Goal: Check status: Check status

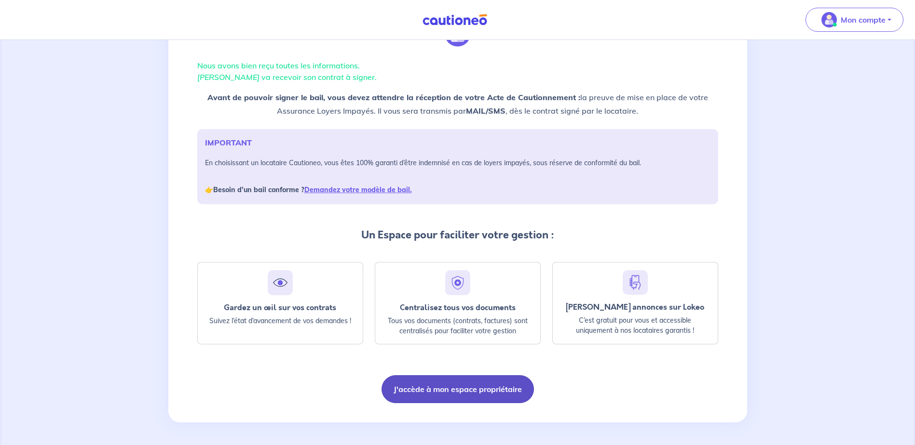
scroll to position [56, 0]
click at [459, 387] on button "J'accède à mon espace propriétaire" at bounding box center [457, 389] width 152 height 28
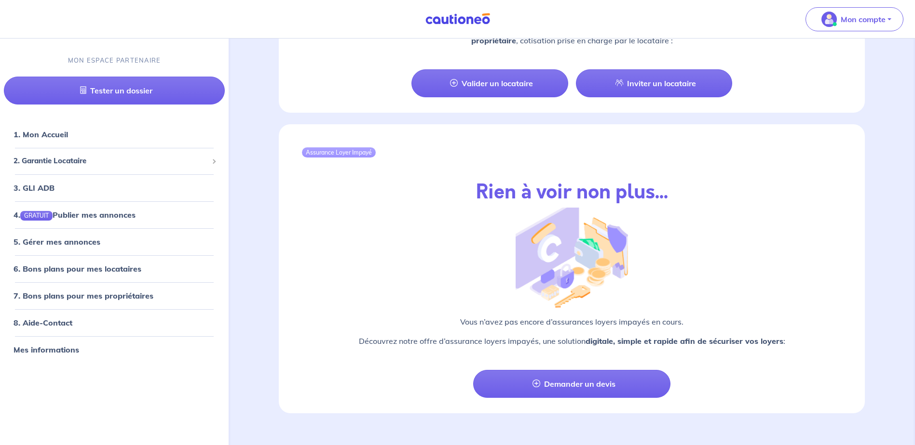
scroll to position [971, 0]
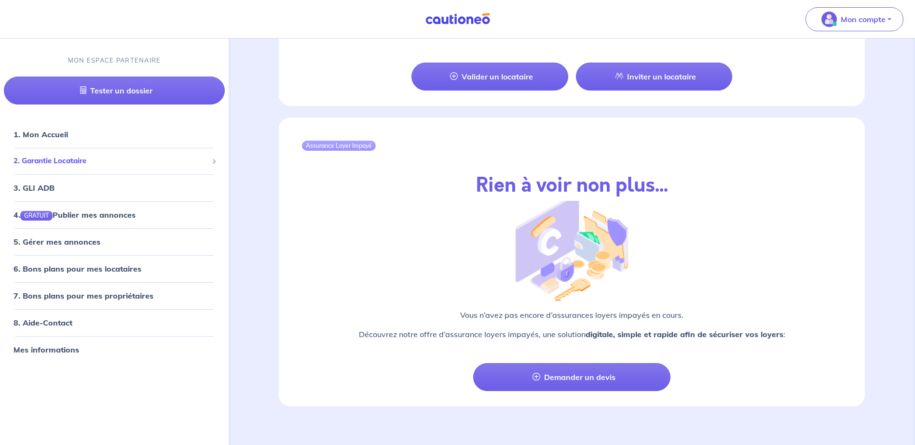
click at [67, 161] on span "2. Garantie Locataire" at bounding box center [110, 161] width 194 height 11
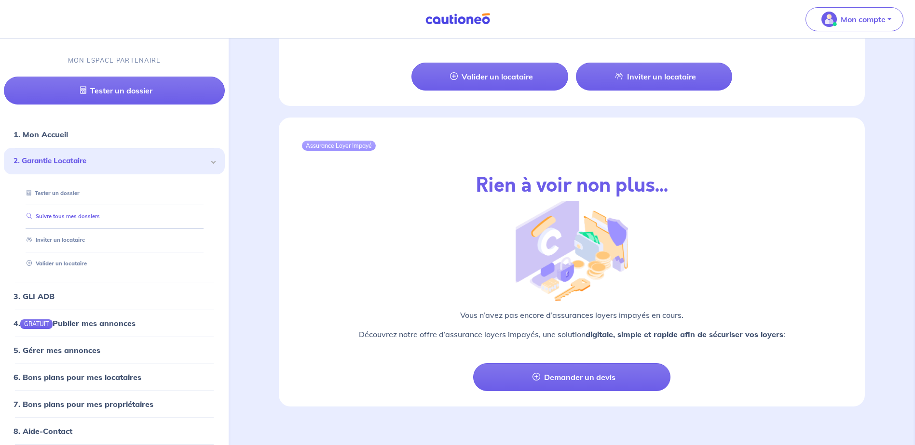
click at [70, 214] on link "Suivre tous mes dossiers" at bounding box center [61, 217] width 77 height 7
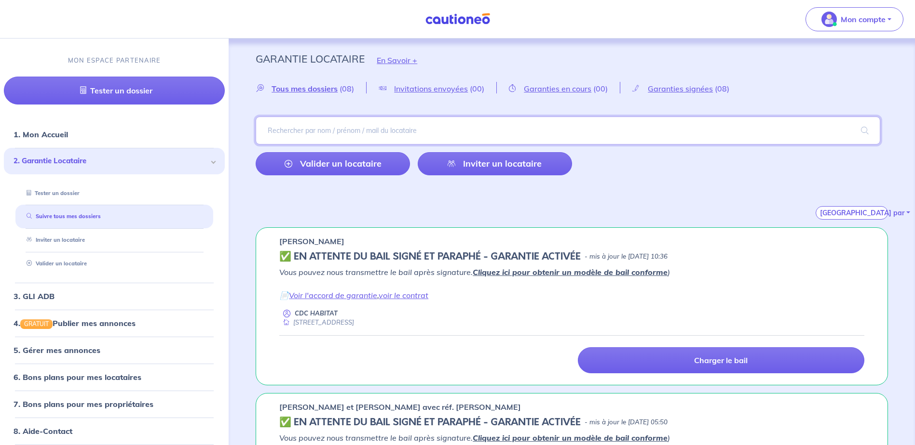
click at [296, 130] on input "search" at bounding box center [568, 131] width 624 height 28
type input "valentin"
click at [861, 133] on span at bounding box center [864, 130] width 31 height 27
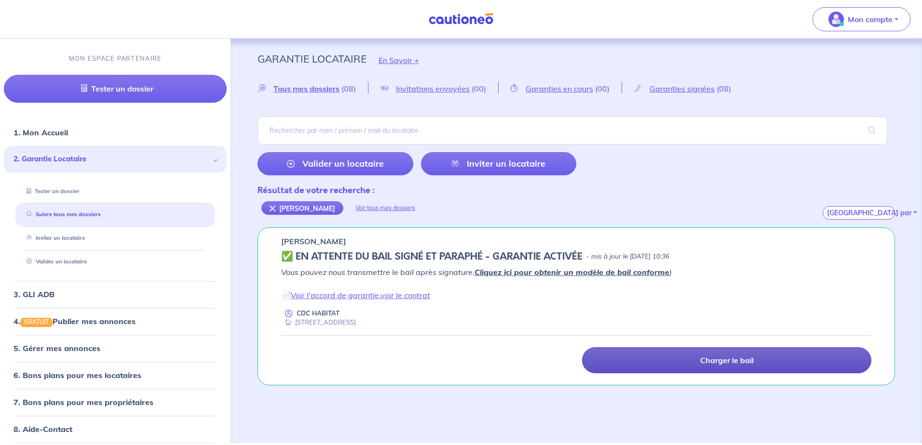
click at [723, 363] on p "Charger le bail" at bounding box center [727, 361] width 54 height 10
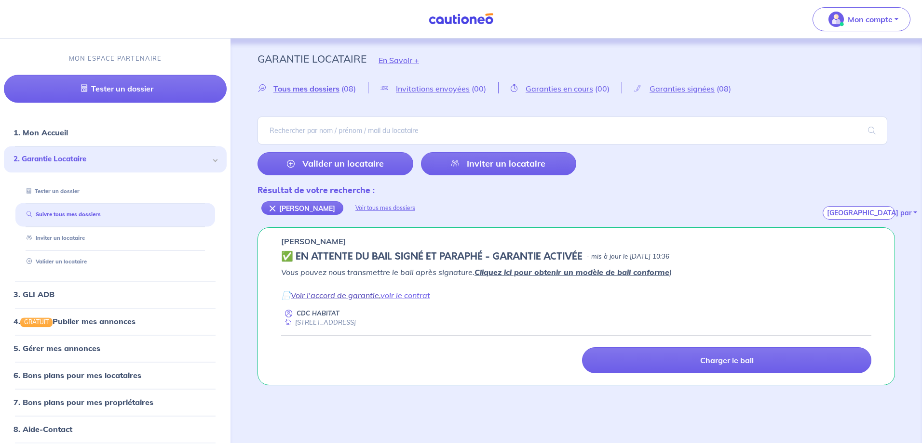
click at [348, 296] on link "Voir l'accord de garantie" at bounding box center [335, 296] width 88 height 10
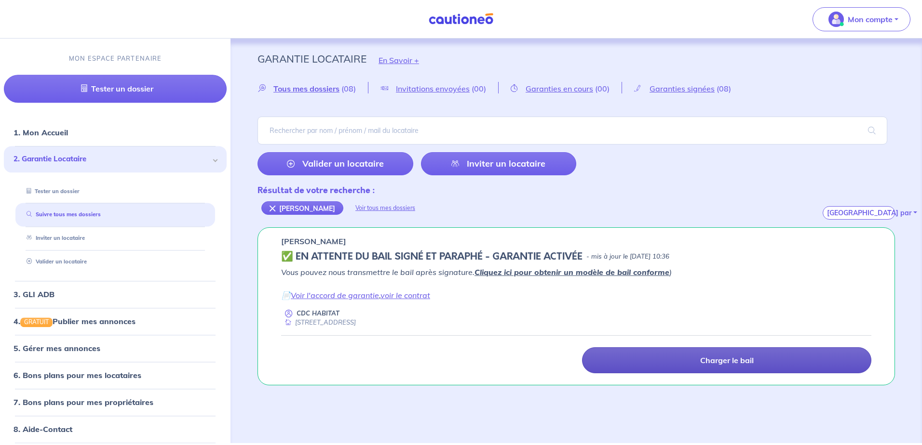
click at [720, 358] on p "Charger le bail" at bounding box center [727, 361] width 54 height 10
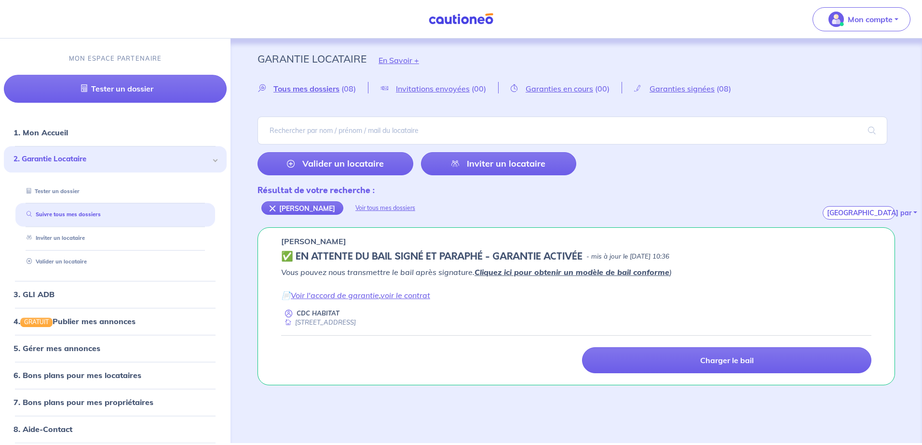
click at [553, 270] on link "Cliquez ici pour obtenir un modèle de bail conforme" at bounding box center [571, 273] width 195 height 10
